Goal: Task Accomplishment & Management: Manage account settings

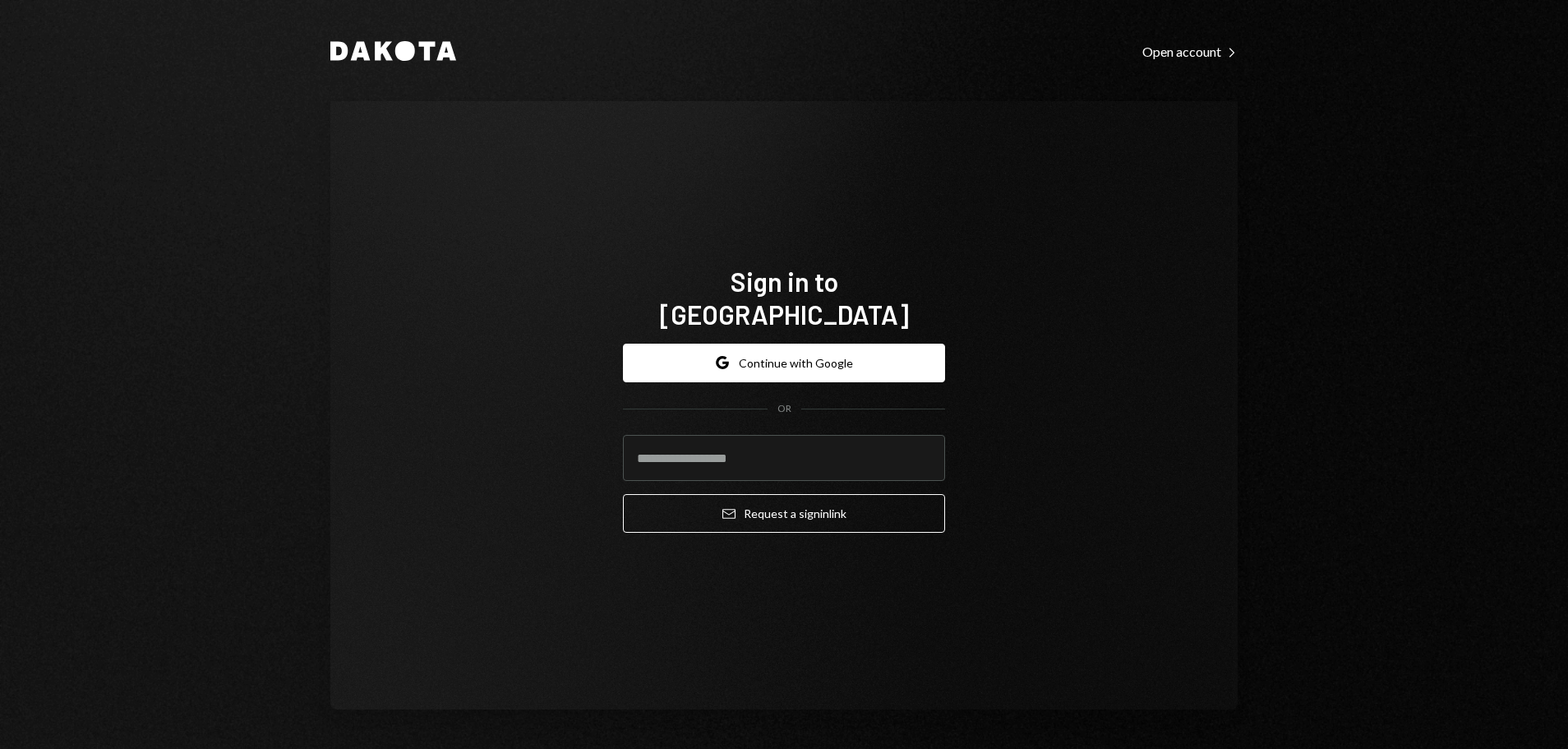
drag, startPoint x: 797, startPoint y: 343, endPoint x: 787, endPoint y: 375, distance: 33.5
click at [794, 346] on button "Google Continue with Google" at bounding box center [784, 362] width 322 height 39
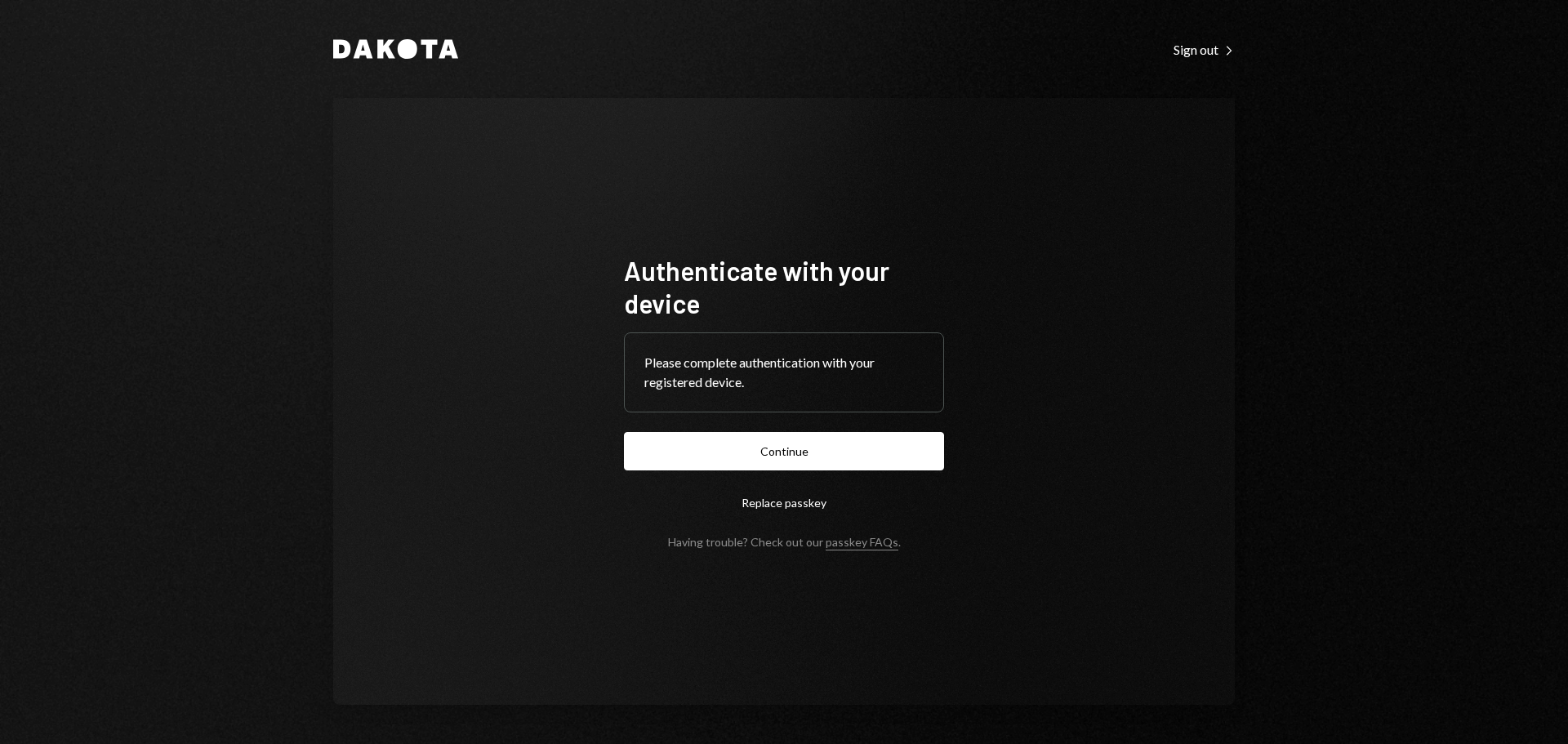
click at [751, 456] on button "Continue" at bounding box center [784, 451] width 320 height 39
click at [815, 451] on button "Continue" at bounding box center [784, 451] width 320 height 39
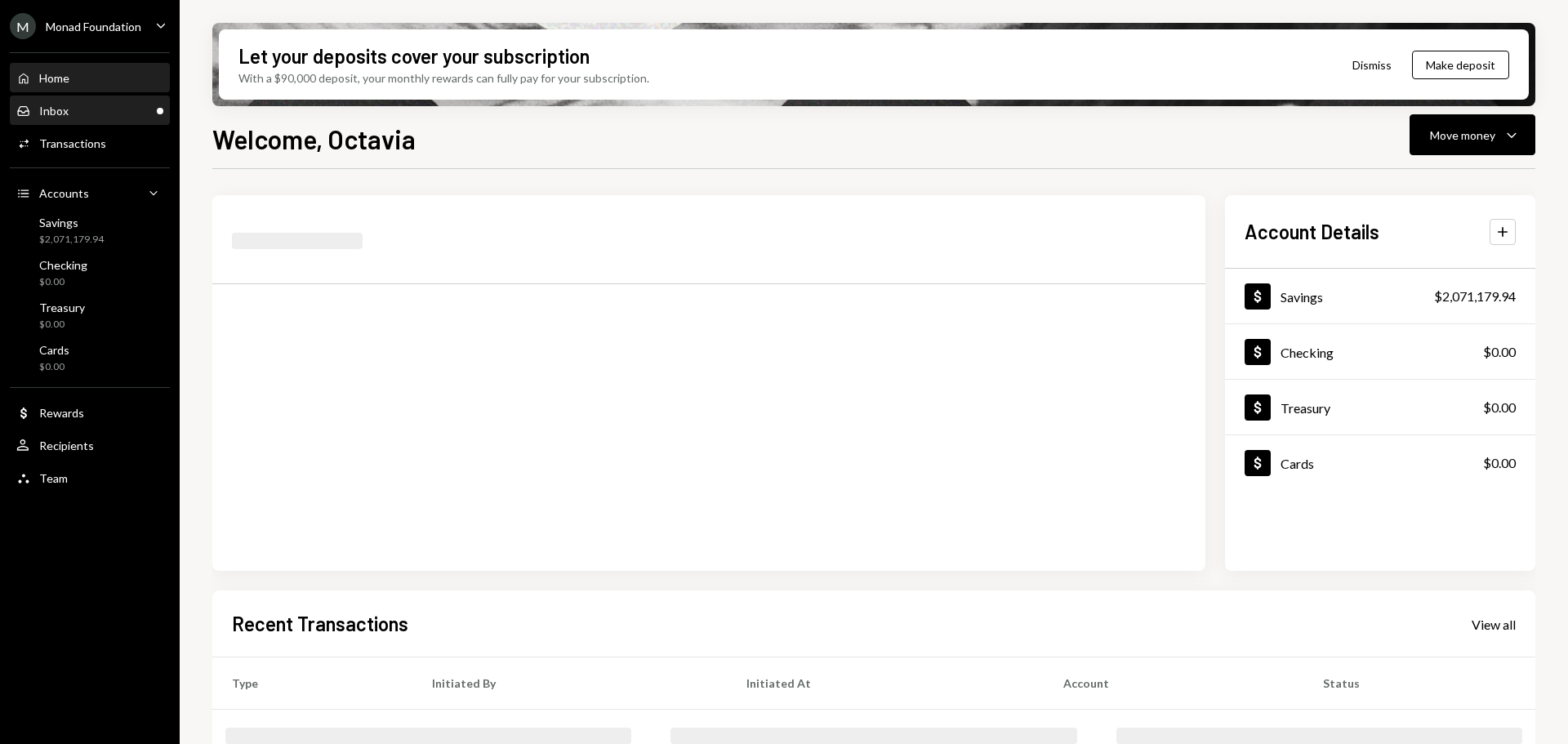
click at [77, 111] on div "Inbox Inbox" at bounding box center [90, 111] width 147 height 15
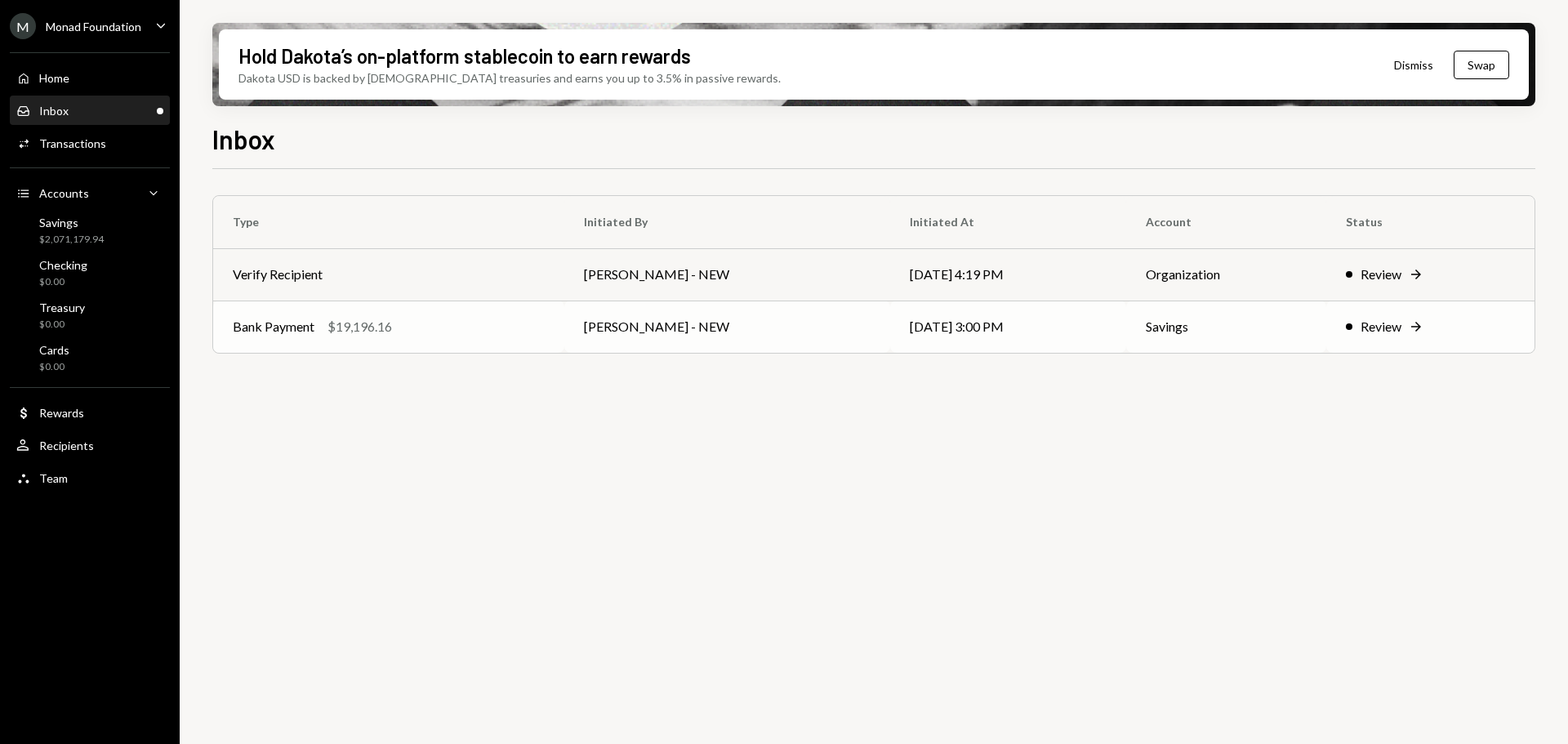
click at [392, 325] on div "$19,196.16" at bounding box center [359, 326] width 64 height 20
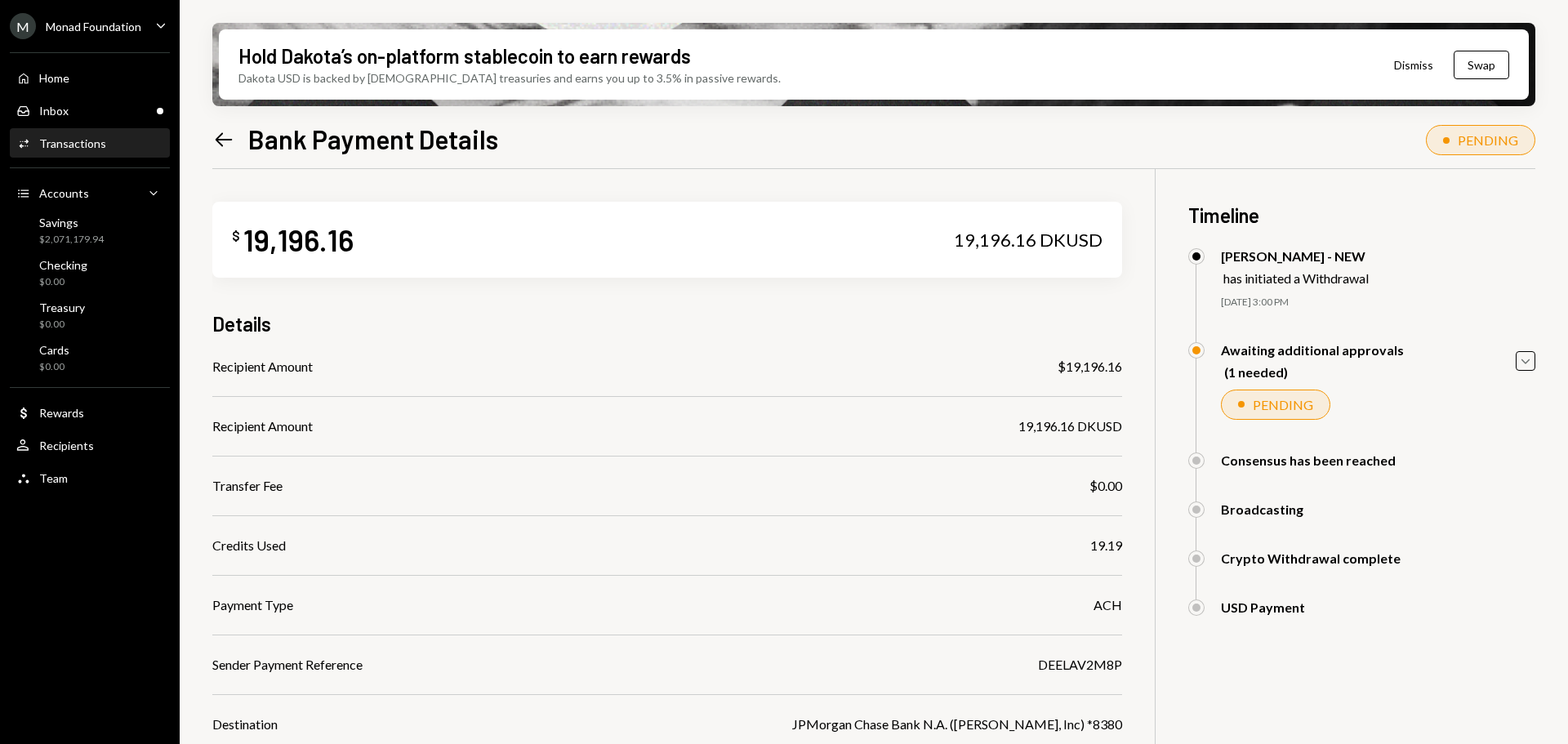
scroll to position [214, 0]
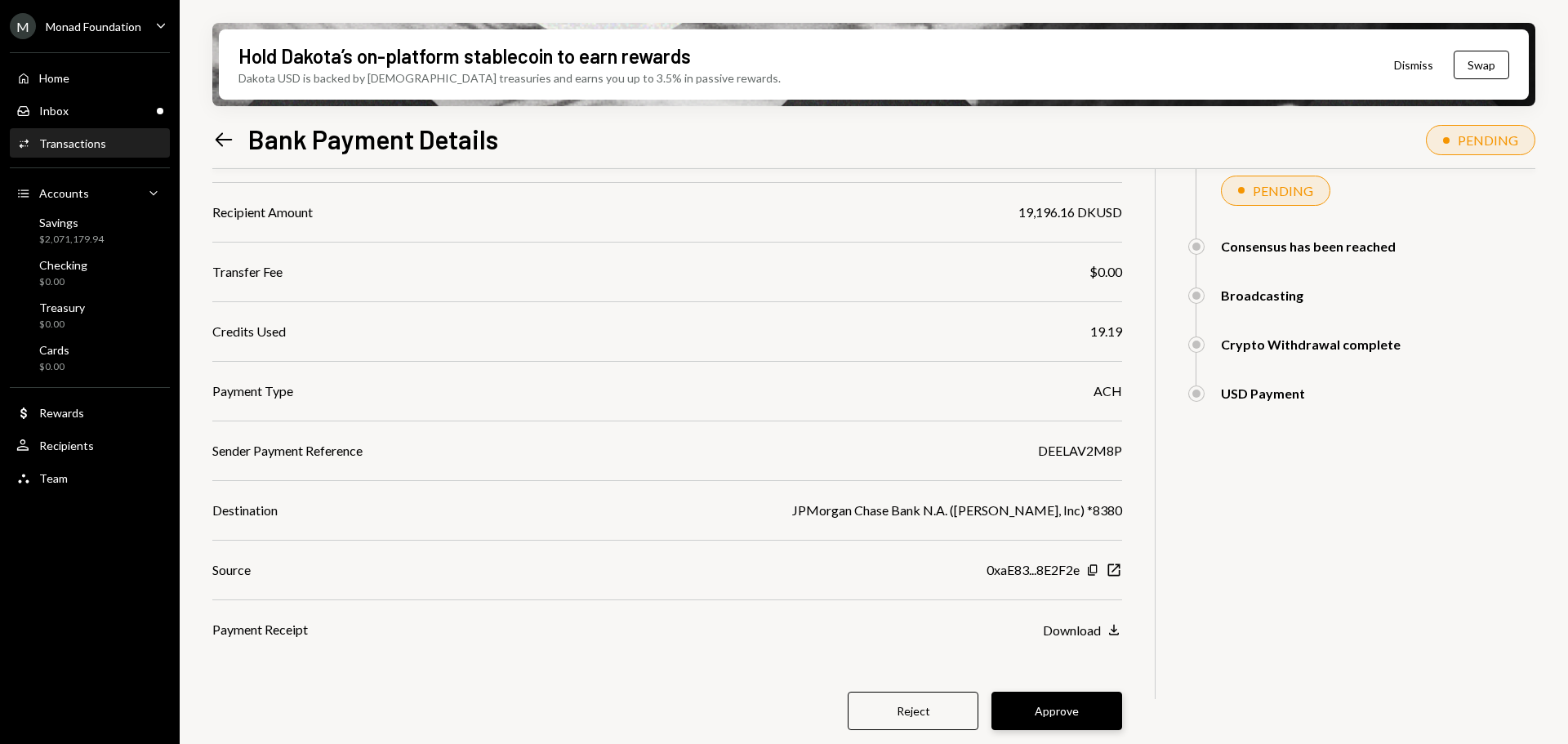
click at [1061, 708] on button "Approve" at bounding box center [1057, 710] width 131 height 39
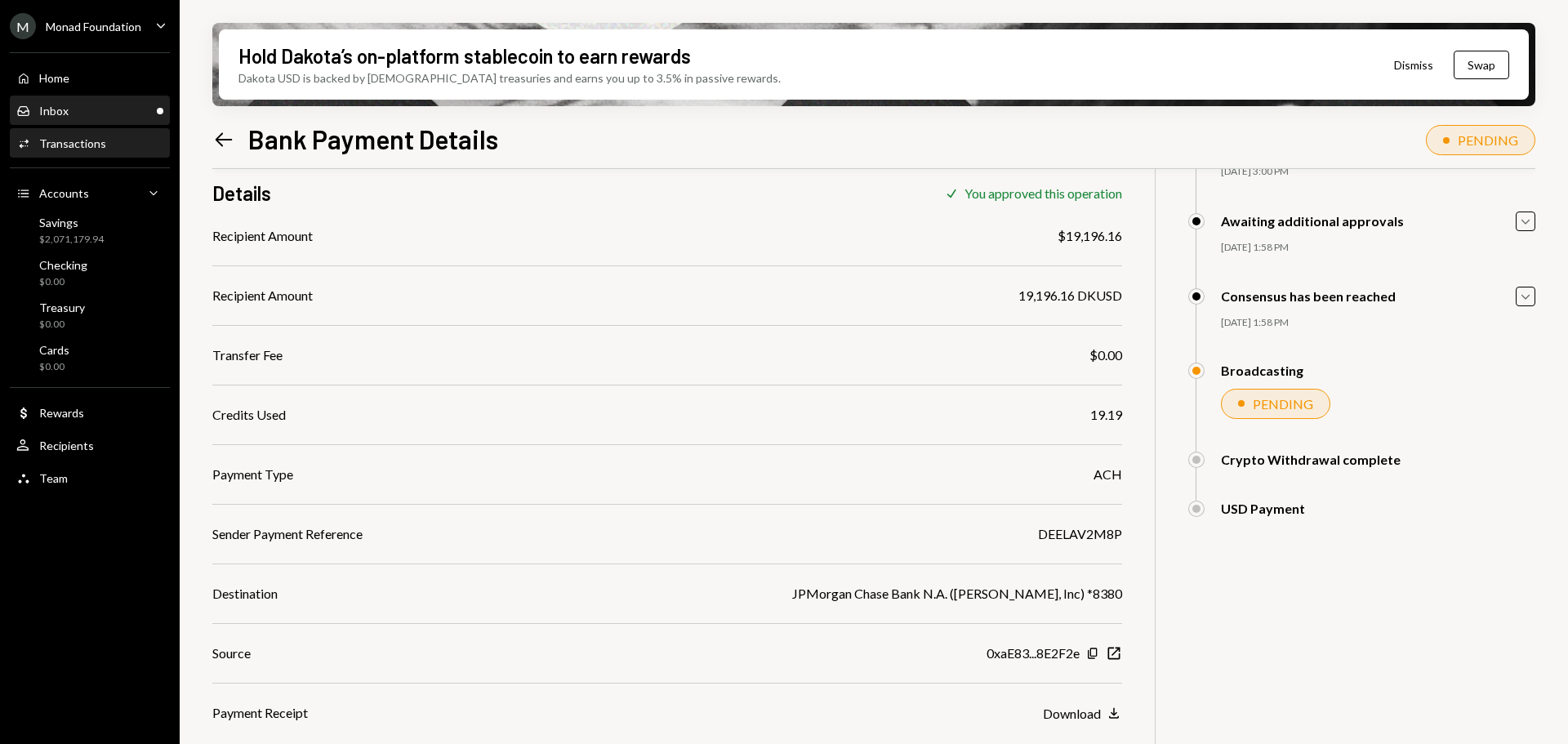
click at [86, 100] on div "Inbox Inbox" at bounding box center [90, 111] width 147 height 28
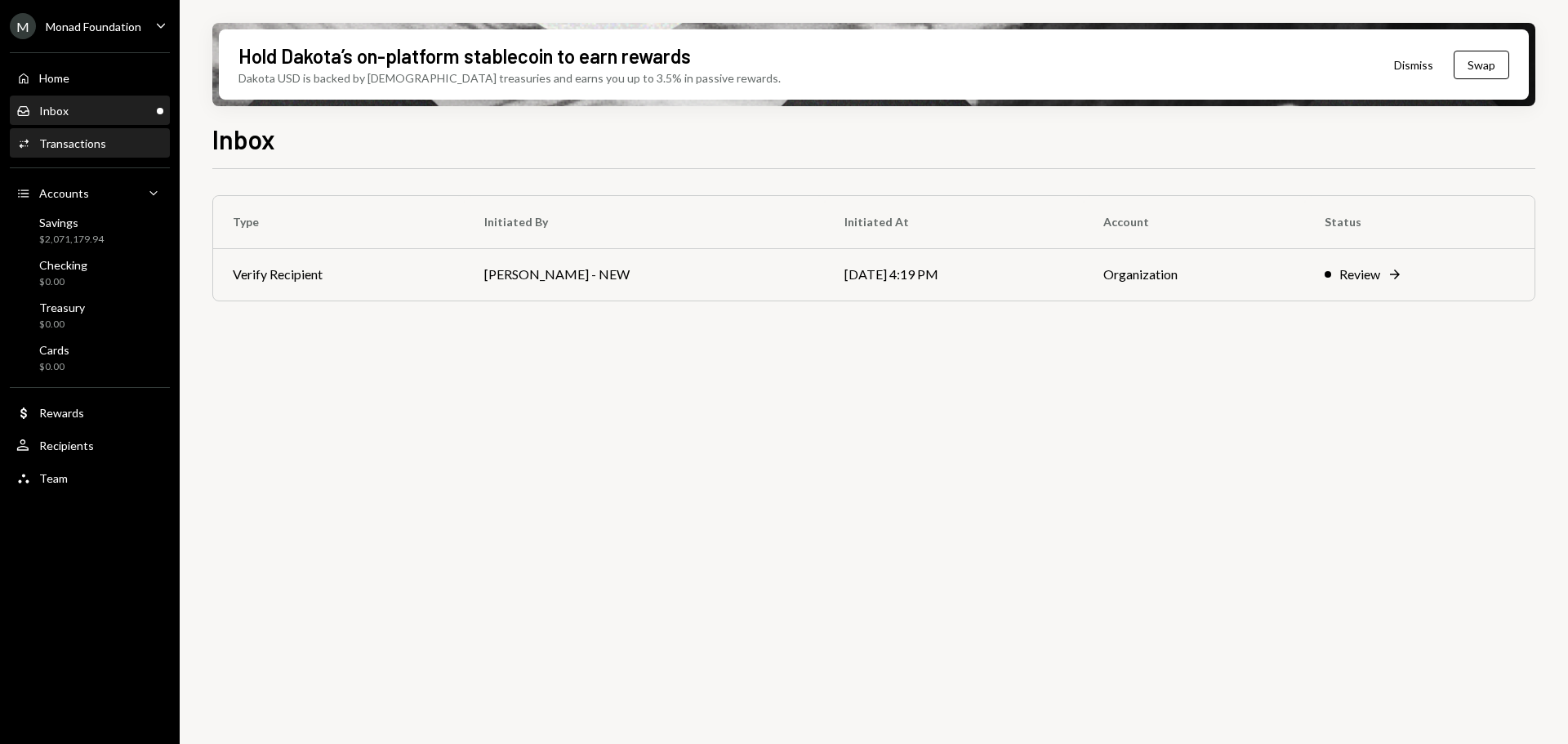
click at [71, 141] on div "Transactions" at bounding box center [72, 143] width 67 height 14
